Goal: Task Accomplishment & Management: Manage account settings

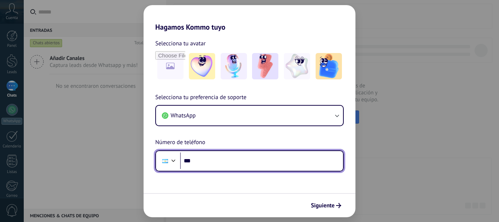
click at [263, 165] on input "***" at bounding box center [261, 160] width 163 height 17
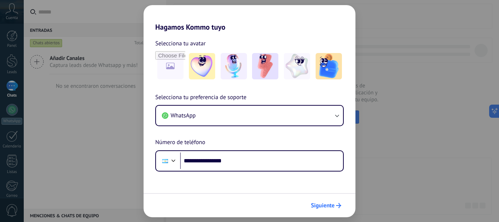
click at [318, 206] on span "Siguiente" at bounding box center [323, 205] width 24 height 5
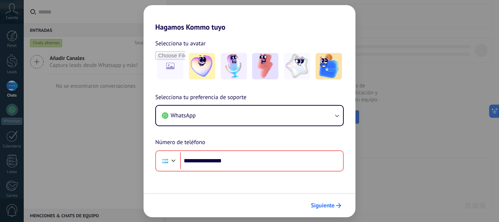
click at [328, 206] on span "Siguiente" at bounding box center [323, 205] width 24 height 5
click at [323, 207] on span "Siguiente" at bounding box center [323, 205] width 24 height 5
click at [303, 204] on div "Siguiente" at bounding box center [250, 205] width 212 height 24
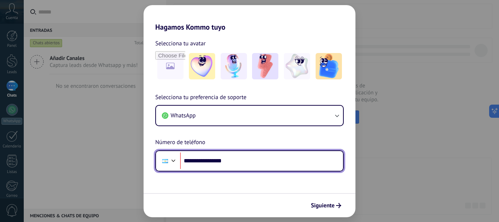
click at [239, 162] on input "**********" at bounding box center [261, 160] width 163 height 17
type input "**"
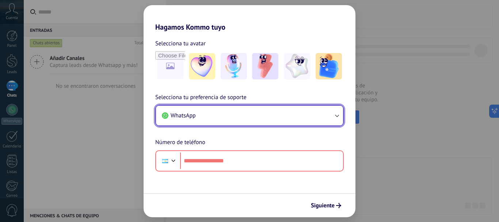
click at [216, 116] on button "WhatsApp" at bounding box center [249, 116] width 187 height 20
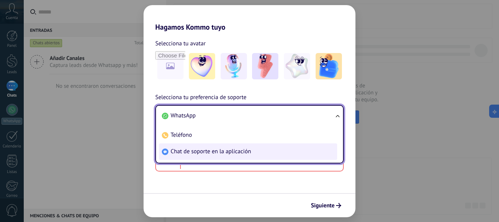
click at [185, 149] on span "Chat de soporte en la aplicación" at bounding box center [211, 151] width 80 height 7
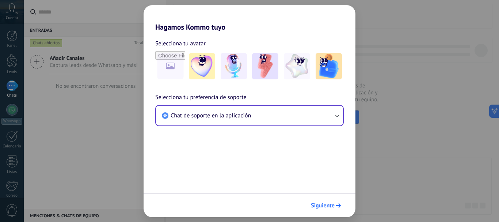
click at [318, 206] on span "Siguiente" at bounding box center [323, 205] width 24 height 5
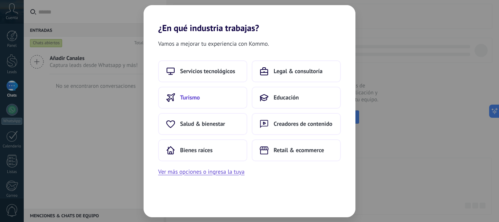
click at [196, 101] on button "Turismo" at bounding box center [202, 98] width 89 height 22
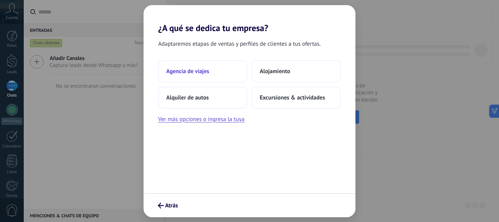
click at [229, 71] on button "Agencia de viajes" at bounding box center [202, 71] width 89 height 22
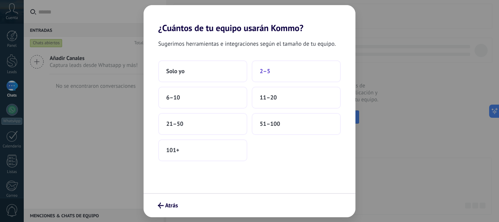
click at [277, 75] on button "2–5" at bounding box center [296, 71] width 89 height 22
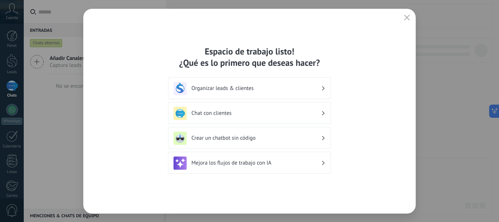
click at [404, 19] on icon "button" at bounding box center [407, 18] width 6 height 6
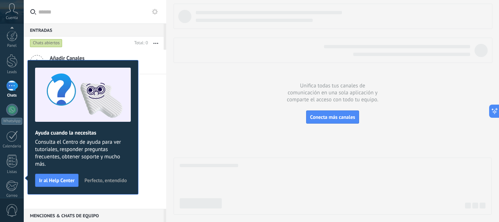
scroll to position [82, 0]
click at [14, 154] on div at bounding box center [12, 152] width 12 height 13
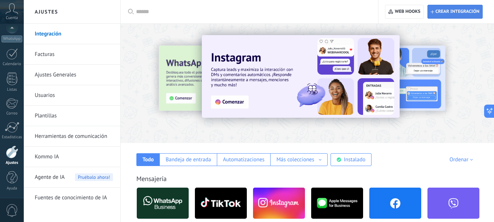
click at [454, 15] on span "Crear integración" at bounding box center [455, 11] width 49 height 13
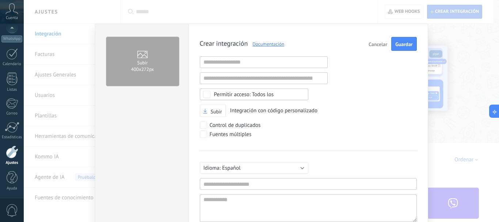
scroll to position [7, 0]
click at [244, 181] on input "text" at bounding box center [308, 184] width 217 height 12
type input "*"
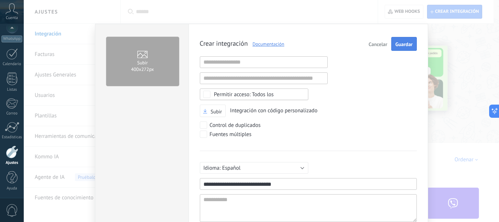
type input "**********"
click at [392, 42] on button "Guardar" at bounding box center [404, 44] width 25 height 14
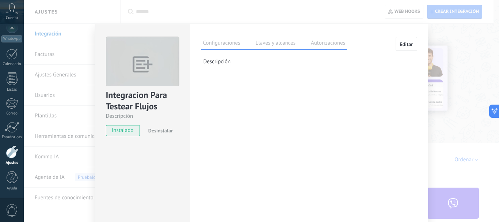
click at [273, 39] on label "Llaves y alcances" at bounding box center [276, 44] width 44 height 11
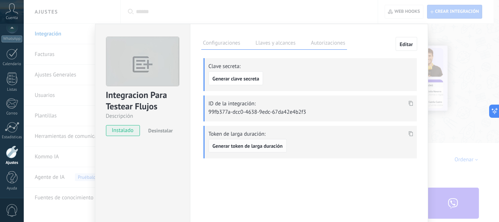
click at [274, 144] on span "Generar token de larga duración" at bounding box center [248, 145] width 70 height 5
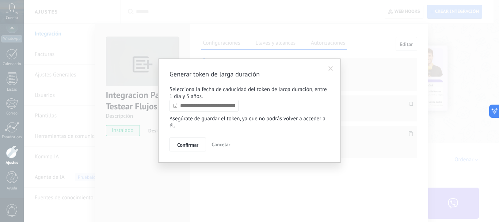
click at [214, 106] on input "text" at bounding box center [204, 106] width 69 height 12
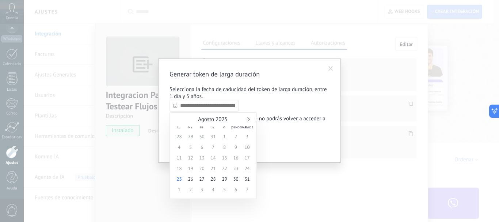
click at [246, 117] on div "Agosto 2025" at bounding box center [213, 119] width 79 height 7
click at [248, 119] on link at bounding box center [248, 119] width 4 height 4
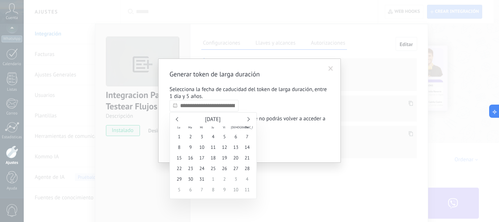
click at [248, 119] on link at bounding box center [248, 119] width 4 height 4
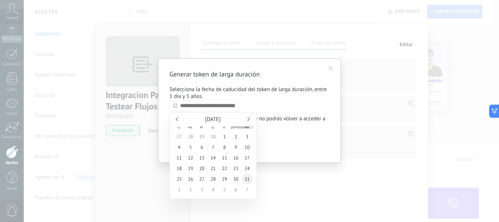
type input "**********"
click at [248, 180] on span "31" at bounding box center [247, 179] width 11 height 11
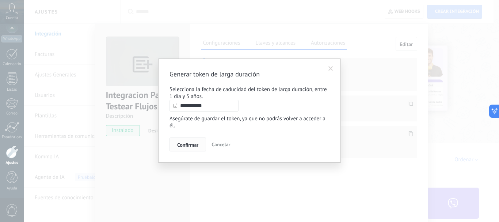
click at [181, 147] on span "Confirmar" at bounding box center [187, 144] width 21 height 5
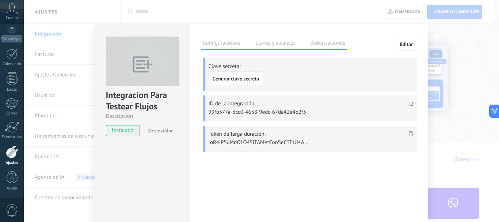
click at [410, 132] on icon at bounding box center [411, 133] width 4 height 5
click at [479, 77] on div "Integracion Para Testear Flujos Descripción instalado Desinstalar Configuracion…" at bounding box center [262, 111] width 476 height 222
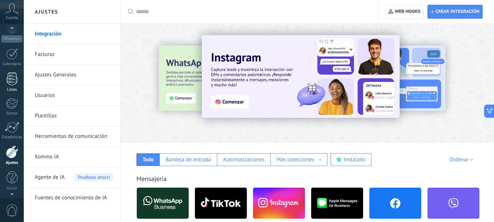
scroll to position [0, 0]
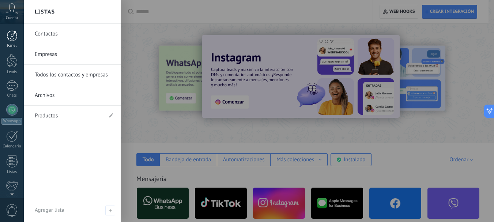
click at [13, 34] on div at bounding box center [12, 35] width 11 height 11
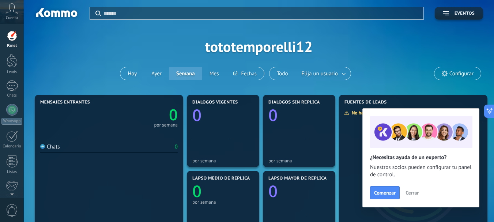
click at [413, 192] on span "Cerrar" at bounding box center [412, 192] width 13 height 5
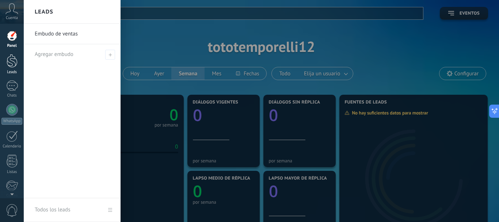
click at [12, 65] on div at bounding box center [12, 61] width 11 height 14
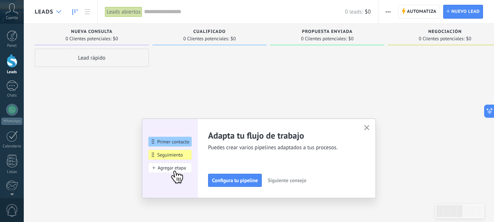
click at [55, 14] on div at bounding box center [59, 12] width 12 height 14
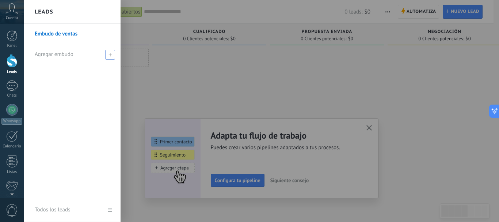
click at [109, 53] on span at bounding box center [110, 55] width 10 height 10
type input "*"
type input "**********"
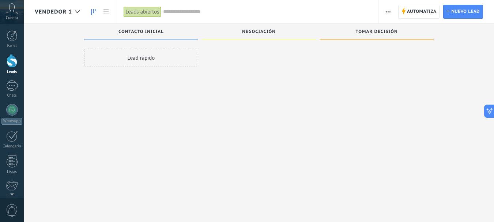
click at [57, 12] on span "Vendedor 1" at bounding box center [53, 11] width 37 height 7
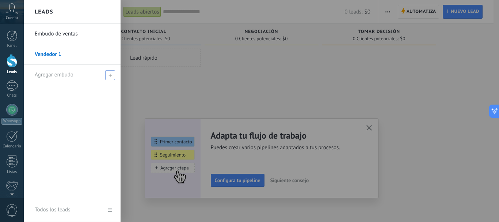
click at [110, 75] on icon at bounding box center [110, 74] width 3 height 3
type input "**********"
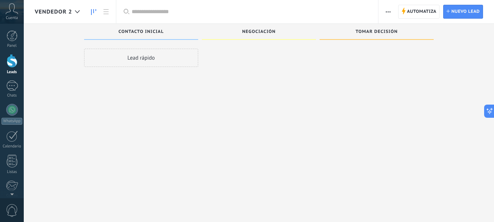
click at [55, 11] on span "Vendedor 2" at bounding box center [53, 11] width 37 height 7
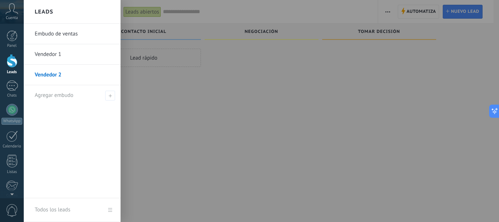
click at [49, 8] on h2 "Leads" at bounding box center [44, 11] width 19 height 23
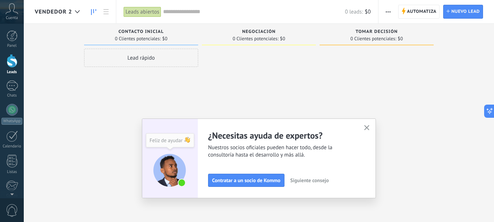
click at [369, 128] on use "button" at bounding box center [366, 127] width 5 height 5
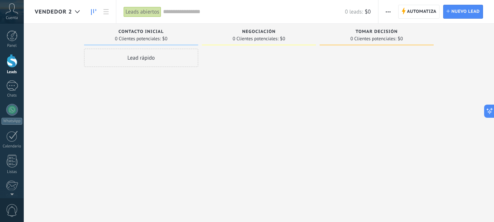
drag, startPoint x: 449, startPoint y: 53, endPoint x: 385, endPoint y: 10, distance: 76.9
click at [385, 10] on button "button" at bounding box center [388, 12] width 11 height 14
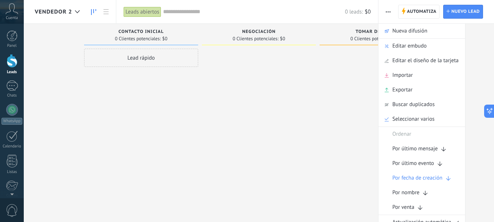
click at [113, 17] on div "Vendedor 2" at bounding box center [70, 11] width 92 height 23
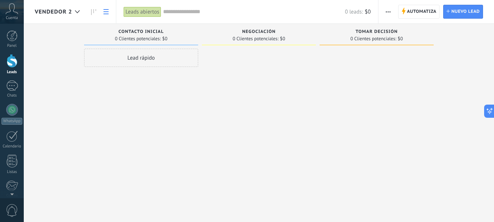
click at [104, 11] on icon at bounding box center [105, 11] width 5 height 5
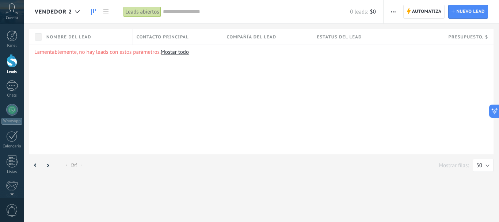
click at [93, 12] on icon at bounding box center [93, 12] width 5 height 6
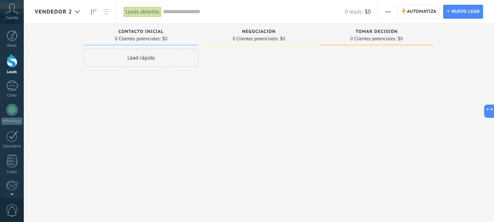
click at [391, 10] on span "button" at bounding box center [388, 12] width 5 height 14
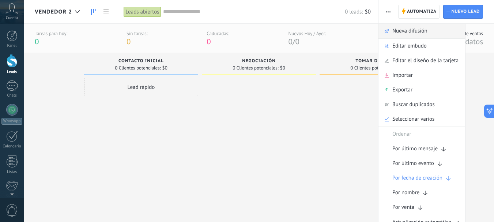
click at [418, 32] on span "Nueva difusión" at bounding box center [409, 31] width 35 height 15
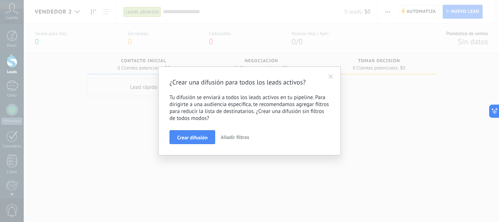
click at [332, 75] on span at bounding box center [331, 76] width 5 height 5
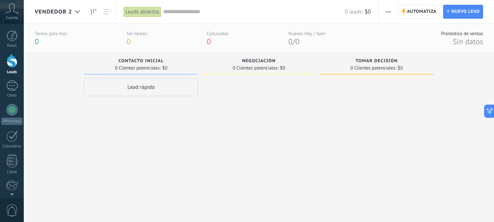
click at [268, 60] on span "Negociación" at bounding box center [259, 61] width 34 height 5
drag, startPoint x: 458, startPoint y: 71, endPoint x: 251, endPoint y: 60, distance: 207.3
click at [251, 60] on span "Negociación" at bounding box center [259, 61] width 34 height 5
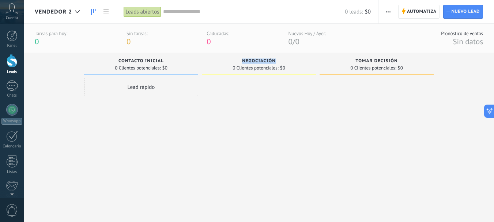
click at [251, 60] on span "Negociación" at bounding box center [259, 61] width 34 height 5
click at [68, 10] on span "Vendedor 2" at bounding box center [53, 11] width 37 height 7
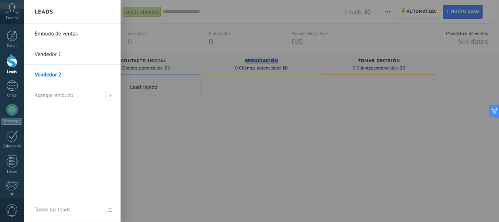
click at [114, 211] on link "Todos los leads" at bounding box center [72, 210] width 97 height 24
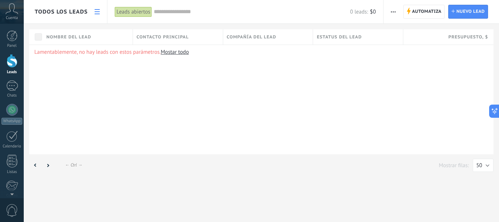
click at [391, 9] on span "button" at bounding box center [393, 12] width 5 height 14
click at [96, 11] on icon at bounding box center [97, 11] width 5 height 5
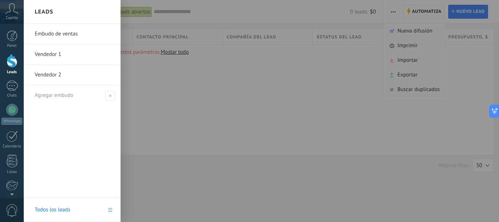
click at [8, 57] on div at bounding box center [12, 61] width 11 height 14
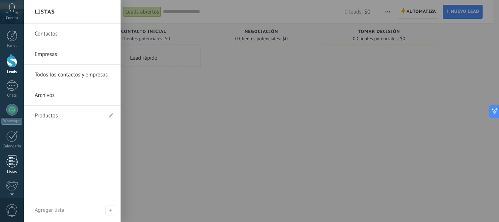
click at [10, 157] on div at bounding box center [12, 161] width 11 height 13
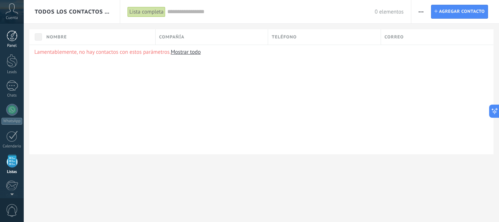
click at [13, 31] on div at bounding box center [12, 35] width 11 height 11
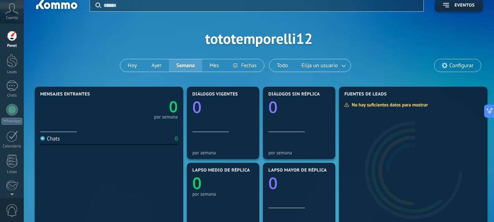
scroll to position [8, 0]
click at [456, 69] on span "Configurar" at bounding box center [457, 65] width 46 height 12
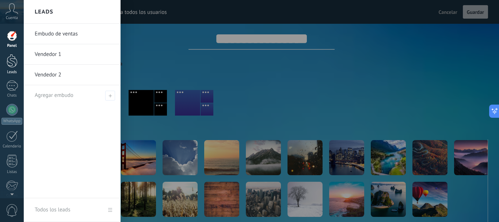
click at [10, 61] on div at bounding box center [12, 61] width 11 height 14
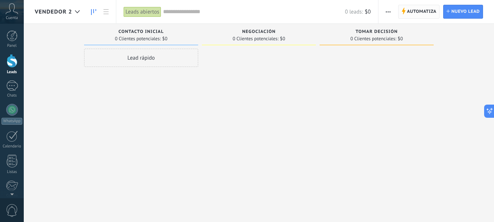
click at [427, 11] on span "Automatiza" at bounding box center [422, 11] width 30 height 13
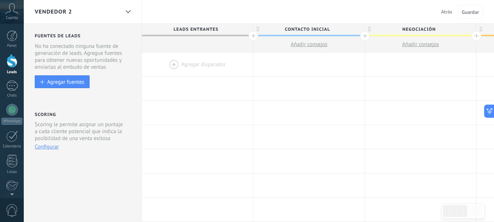
click at [476, 37] on div at bounding box center [477, 36] width 10 height 10
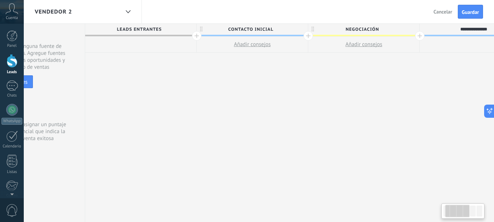
scroll to position [0, 58]
click at [483, 31] on input "**********" at bounding box center [472, 29] width 97 height 11
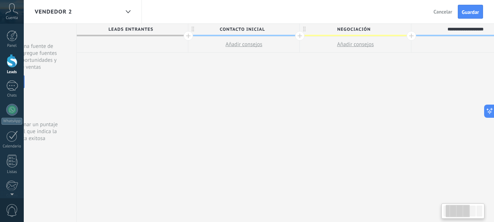
scroll to position [0, 67]
type input "**********"
click at [473, 14] on span "Guardar" at bounding box center [470, 12] width 17 height 5
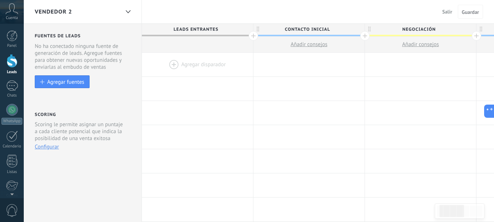
scroll to position [0, 67]
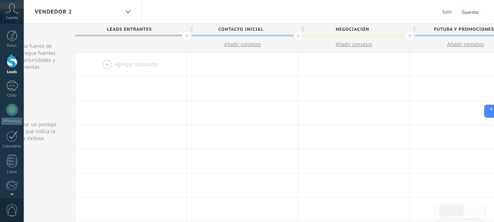
click at [467, 29] on span "Futura y promociones" at bounding box center [464, 29] width 108 height 11
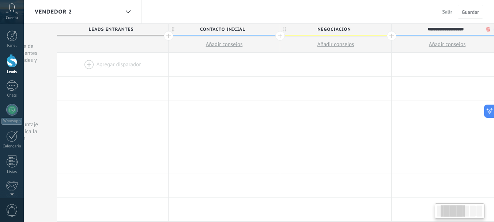
click at [467, 29] on input "**********" at bounding box center [445, 29] width 97 height 11
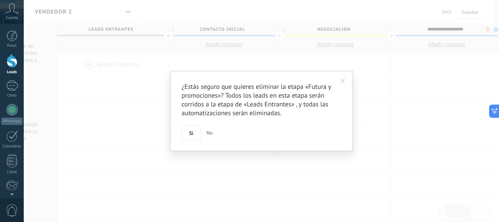
drag, startPoint x: 475, startPoint y: 28, endPoint x: 478, endPoint y: 26, distance: 3.9
click at [343, 78] on span at bounding box center [343, 81] width 12 height 12
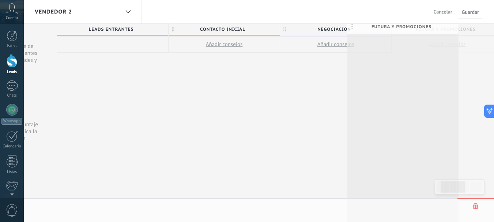
scroll to position [0, 91]
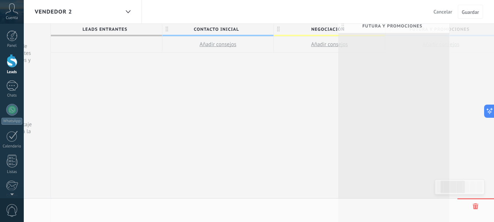
drag, startPoint x: 479, startPoint y: 29, endPoint x: 434, endPoint y: 26, distance: 44.3
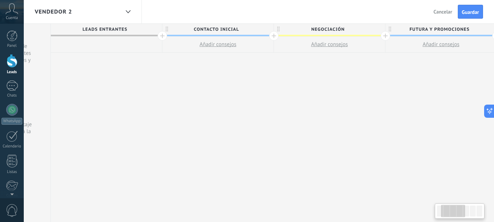
click at [437, 30] on span "Futura y promociones" at bounding box center [439, 29] width 108 height 11
click at [437, 30] on input "**********" at bounding box center [439, 29] width 97 height 11
type input "**********"
click at [462, 10] on span "Guardar" at bounding box center [470, 12] width 17 height 5
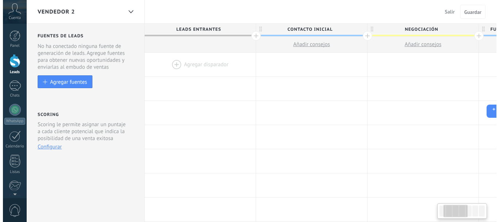
scroll to position [0, 91]
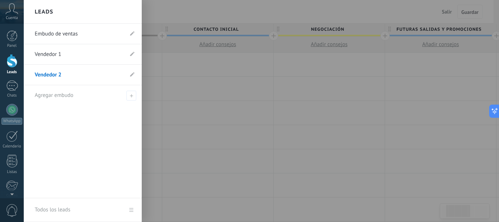
click at [11, 61] on div at bounding box center [12, 61] width 11 height 14
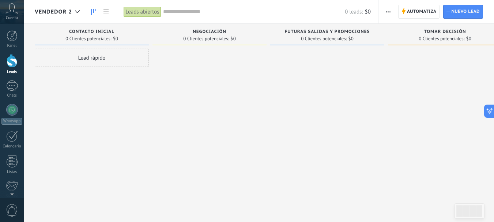
click at [97, 61] on div "Lead rápido" at bounding box center [92, 58] width 114 height 18
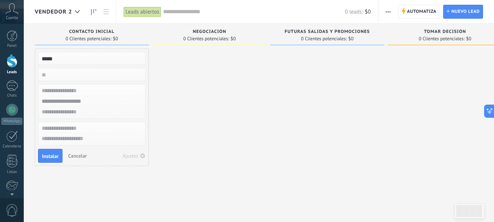
type input "*****"
click at [76, 79] on input "numeric" at bounding box center [91, 74] width 107 height 10
type input "*****"
click at [82, 94] on input "text" at bounding box center [91, 91] width 107 height 11
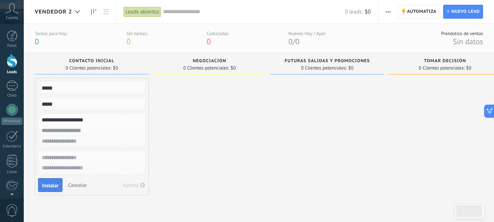
type input "**********"
click at [58, 187] on span "Instalar" at bounding box center [50, 185] width 16 height 5
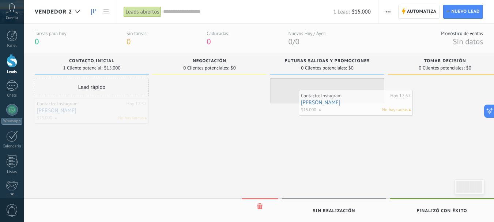
drag, startPoint x: 60, startPoint y: 108, endPoint x: 324, endPoint y: 100, distance: 263.8
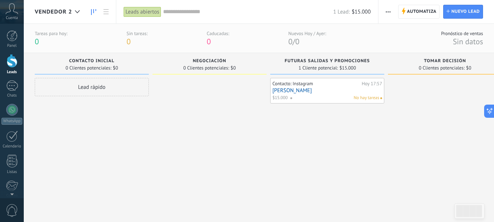
click at [306, 92] on link "[PERSON_NAME]" at bounding box center [327, 90] width 110 height 6
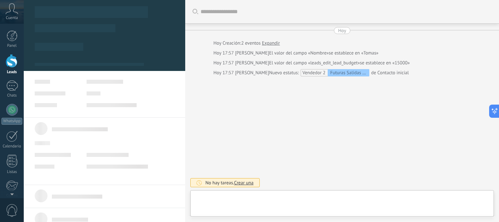
type textarea "*****"
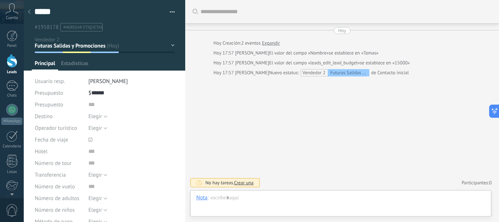
scroll to position [11, 0]
click at [165, 62] on span "Configurar" at bounding box center [160, 65] width 24 height 11
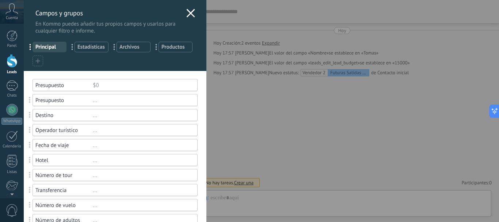
click at [37, 60] on icon at bounding box center [37, 61] width 5 height 5
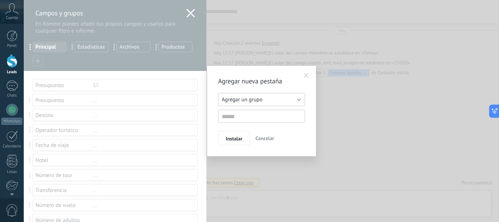
click at [271, 98] on button "Agregar un grupo" at bounding box center [261, 99] width 87 height 13
click at [257, 99] on span "Agregar un grupo" at bounding box center [258, 99] width 89 height 7
click at [255, 116] on input "text" at bounding box center [261, 116] width 87 height 13
click at [252, 115] on input "**********" at bounding box center [261, 116] width 87 height 13
click at [258, 116] on input "**********" at bounding box center [261, 116] width 87 height 13
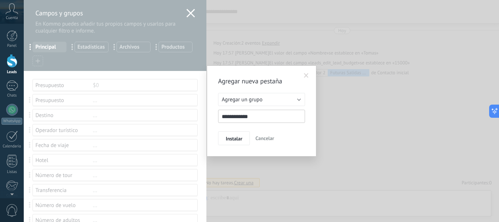
drag, startPoint x: 254, startPoint y: 117, endPoint x: 242, endPoint y: 116, distance: 12.1
click at [242, 116] on input "**********" at bounding box center [261, 116] width 87 height 13
type input "**********"
click at [241, 130] on div "**********" at bounding box center [261, 111] width 87 height 68
click at [235, 136] on span "Instalar" at bounding box center [234, 138] width 16 height 5
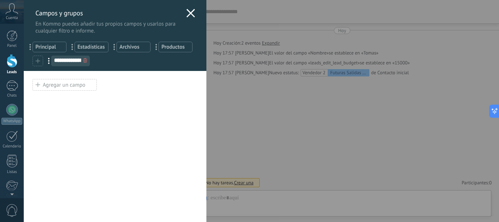
click at [75, 84] on div "Agregar un campo" at bounding box center [65, 85] width 64 height 12
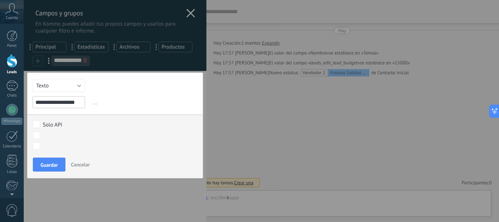
scroll to position [0, 0]
type input "**********"
click at [49, 166] on span "Guardar" at bounding box center [49, 164] width 17 height 5
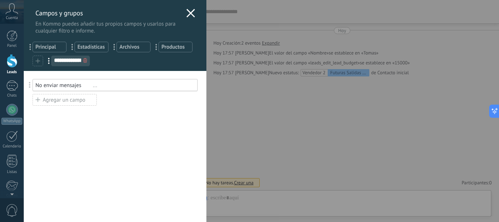
click at [104, 89] on div "No enviar mensajes ..." at bounding box center [115, 85] width 165 height 12
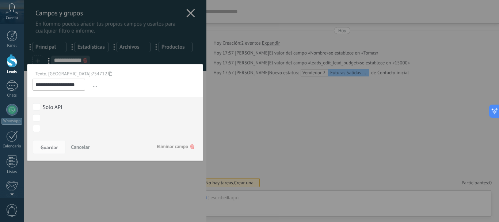
click at [129, 188] on div at bounding box center [115, 111] width 183 height 222
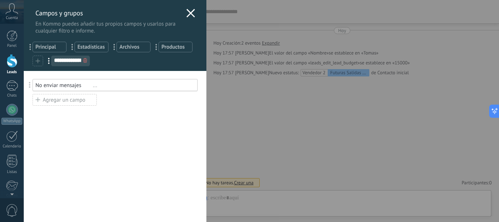
click at [186, 11] on use at bounding box center [190, 13] width 8 height 8
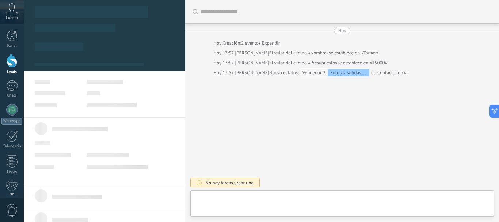
type textarea "*****"
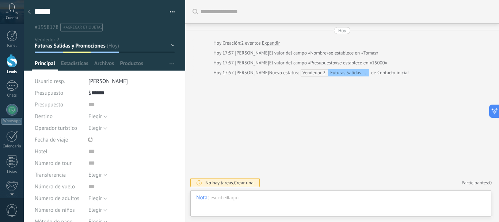
scroll to position [11, 0]
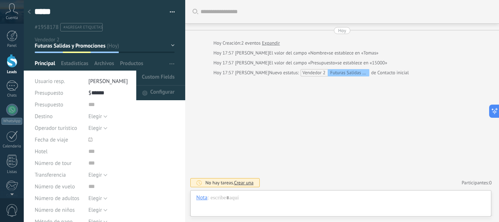
click at [167, 61] on button "button" at bounding box center [172, 64] width 11 height 14
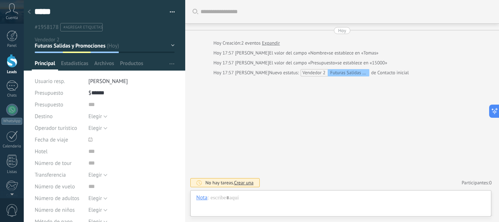
click at [167, 60] on button "button" at bounding box center [172, 64] width 11 height 14
drag, startPoint x: 161, startPoint y: 79, endPoint x: 94, endPoint y: 62, distance: 68.4
click at [94, 62] on div "Custom Fields Configurar Principal Estadísticas Archivos Productos" at bounding box center [105, 65] width 146 height 11
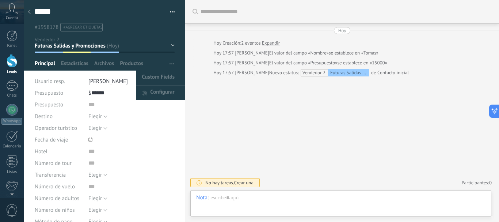
click at [172, 62] on span "button" at bounding box center [172, 64] width 5 height 14
click at [159, 79] on span "Custom Fields" at bounding box center [158, 78] width 33 height 15
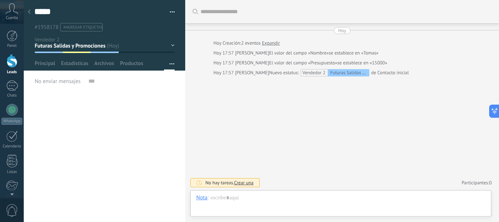
click at [87, 84] on div "No enviar mensajes" at bounding box center [105, 81] width 140 height 12
click at [90, 83] on input "text" at bounding box center [131, 81] width 86 height 12
type input "*"
type input "**"
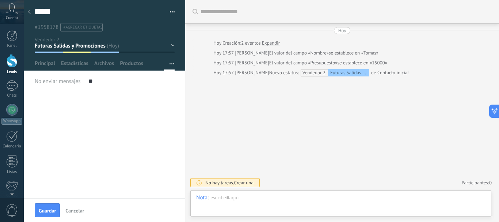
click at [59, 77] on div "No enviar mensajes" at bounding box center [59, 81] width 48 height 12
click at [60, 82] on span "No enviar mensajes" at bounding box center [58, 81] width 46 height 5
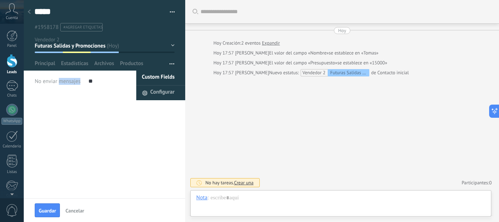
click at [159, 89] on span "Configurar" at bounding box center [162, 93] width 24 height 15
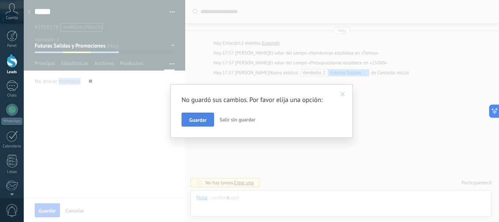
click at [196, 121] on span "Guardar" at bounding box center [197, 119] width 17 height 5
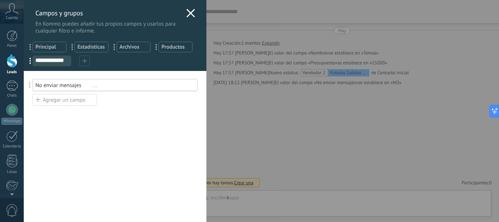
click at [43, 59] on input "**********" at bounding box center [52, 60] width 38 height 6
click at [28, 59] on span "..." at bounding box center [32, 60] width 15 height 12
drag, startPoint x: 28, startPoint y: 59, endPoint x: 63, endPoint y: 48, distance: 37.1
drag, startPoint x: 30, startPoint y: 45, endPoint x: 112, endPoint y: 47, distance: 81.6
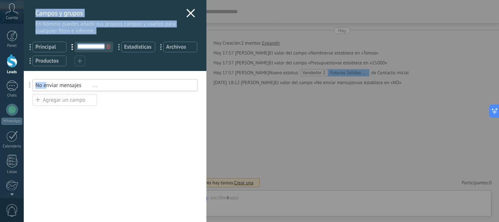
drag, startPoint x: 46, startPoint y: 84, endPoint x: 0, endPoint y: 75, distance: 47.3
click at [24, 75] on div "**********" at bounding box center [262, 111] width 476 height 222
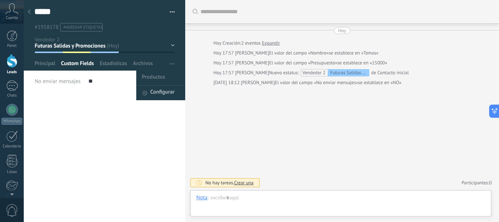
click at [155, 94] on span "Configurar" at bounding box center [162, 93] width 24 height 15
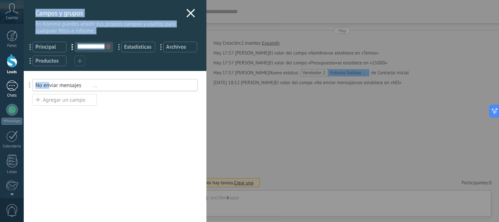
drag, startPoint x: 48, startPoint y: 84, endPoint x: 20, endPoint y: 82, distance: 27.8
click at [24, 82] on div "**********" at bounding box center [262, 111] width 476 height 222
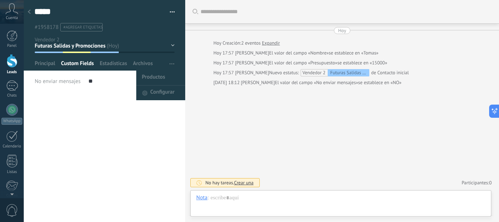
click at [176, 64] on div "Productos Configurar" at bounding box center [176, 64] width 19 height 14
click at [158, 94] on span "Configurar" at bounding box center [162, 93] width 24 height 15
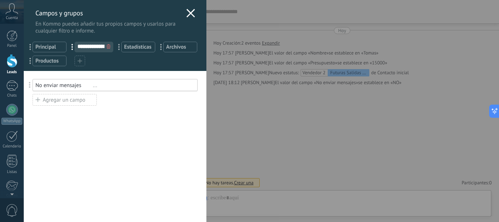
click at [49, 87] on div "No enviar mensajes" at bounding box center [63, 85] width 57 height 7
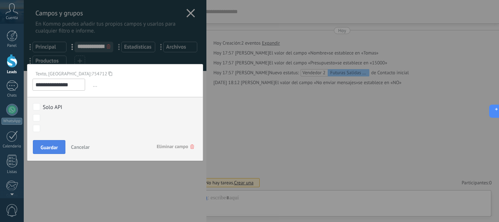
type input "**********"
click at [55, 146] on span "Guardar" at bounding box center [49, 147] width 17 height 5
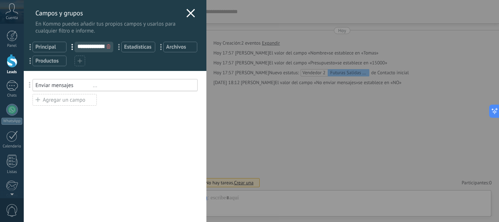
click at [189, 14] on use at bounding box center [190, 13] width 8 height 8
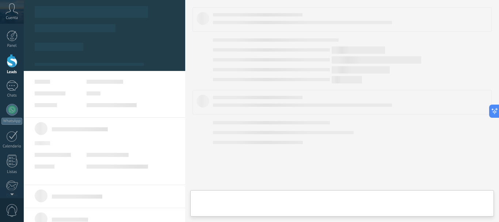
type textarea "*****"
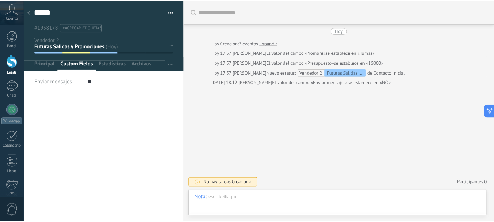
scroll to position [11, 0]
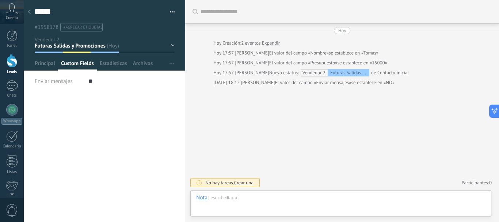
click at [27, 13] on div at bounding box center [29, 12] width 10 height 14
